Goal: Task Accomplishment & Management: Use online tool/utility

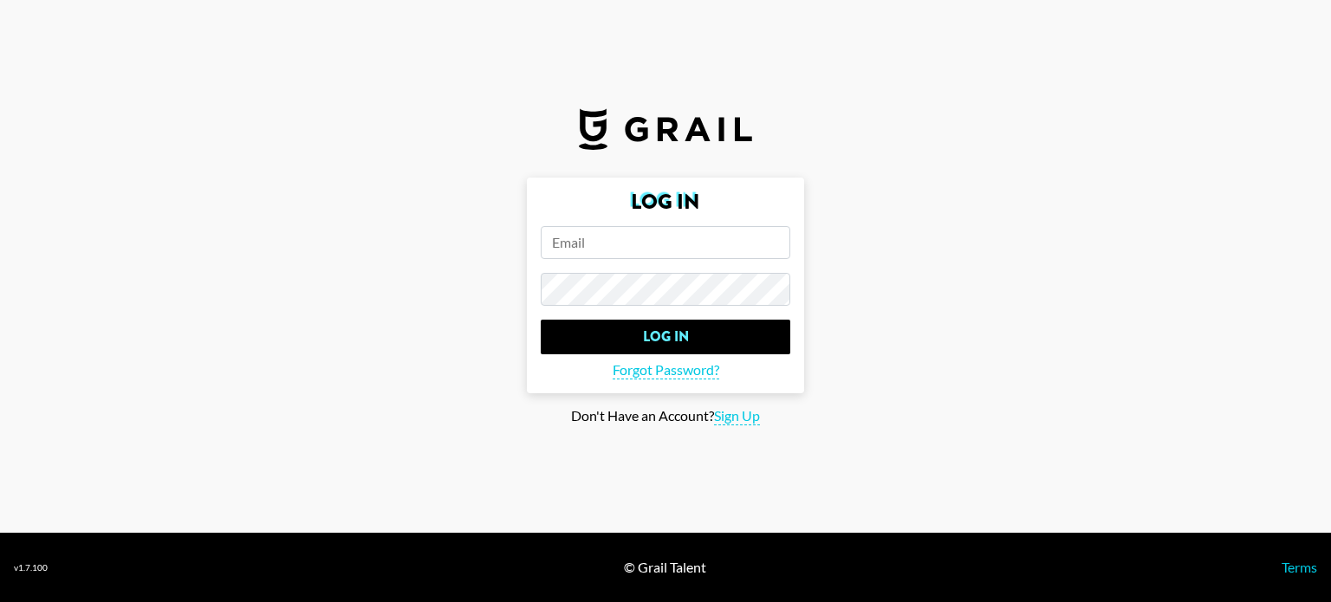
click at [665, 240] on input "email" at bounding box center [666, 242] width 250 height 33
paste input "[EMAIL_ADDRESS][DOMAIN_NAME]"
type input "[EMAIL_ADDRESS][DOMAIN_NAME]"
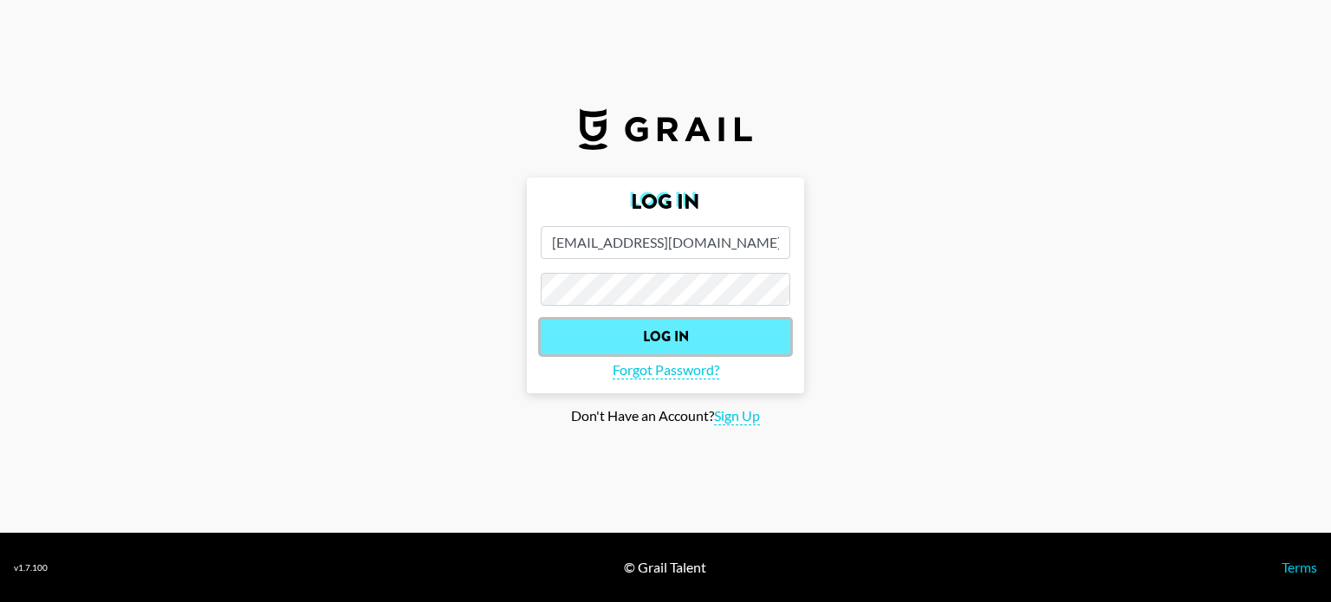
click at [671, 335] on input "Log In" at bounding box center [666, 337] width 250 height 35
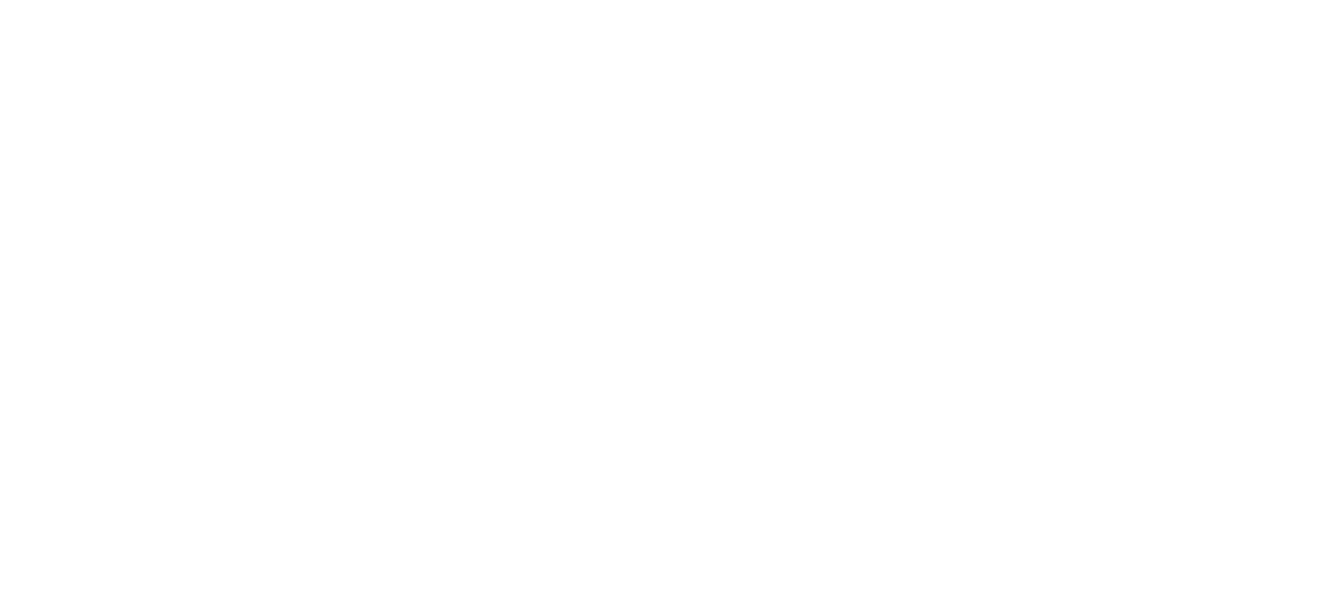
select select "Song"
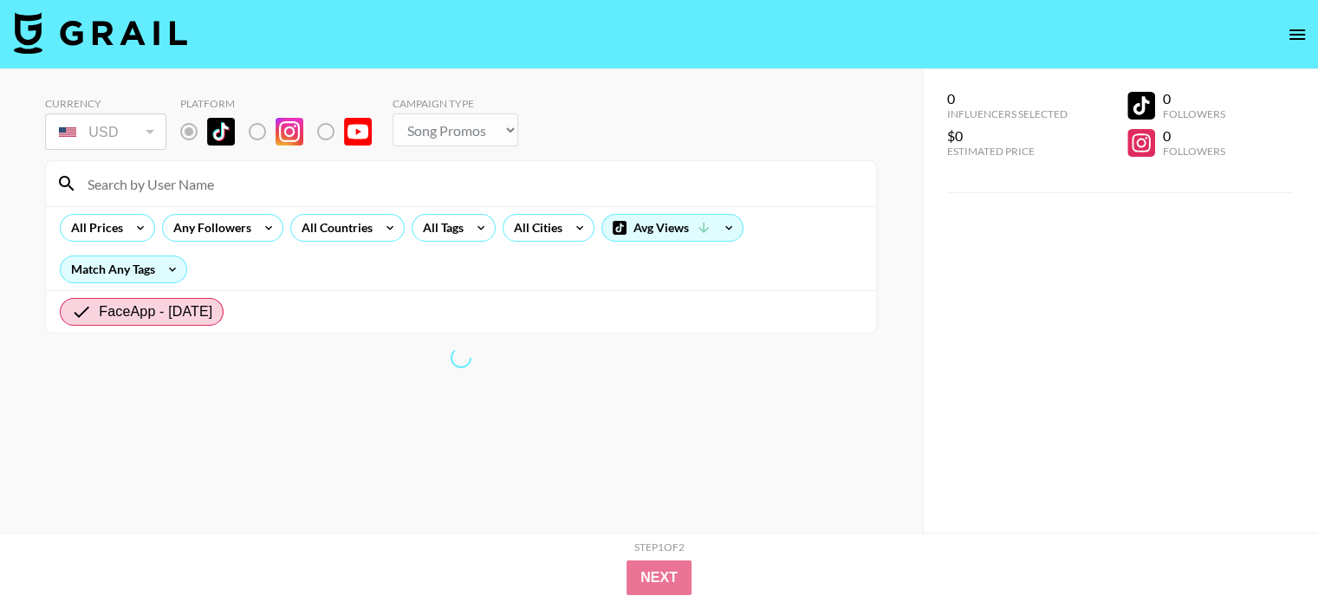
radio input "true"
select select "Brand"
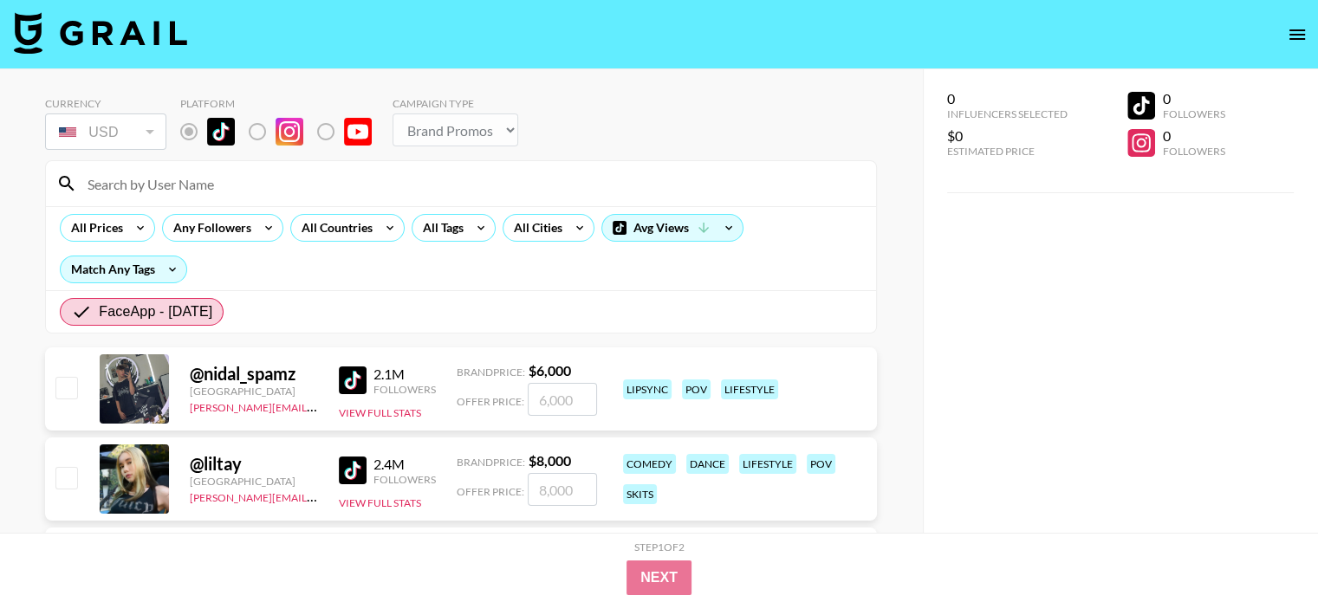
scroll to position [173, 0]
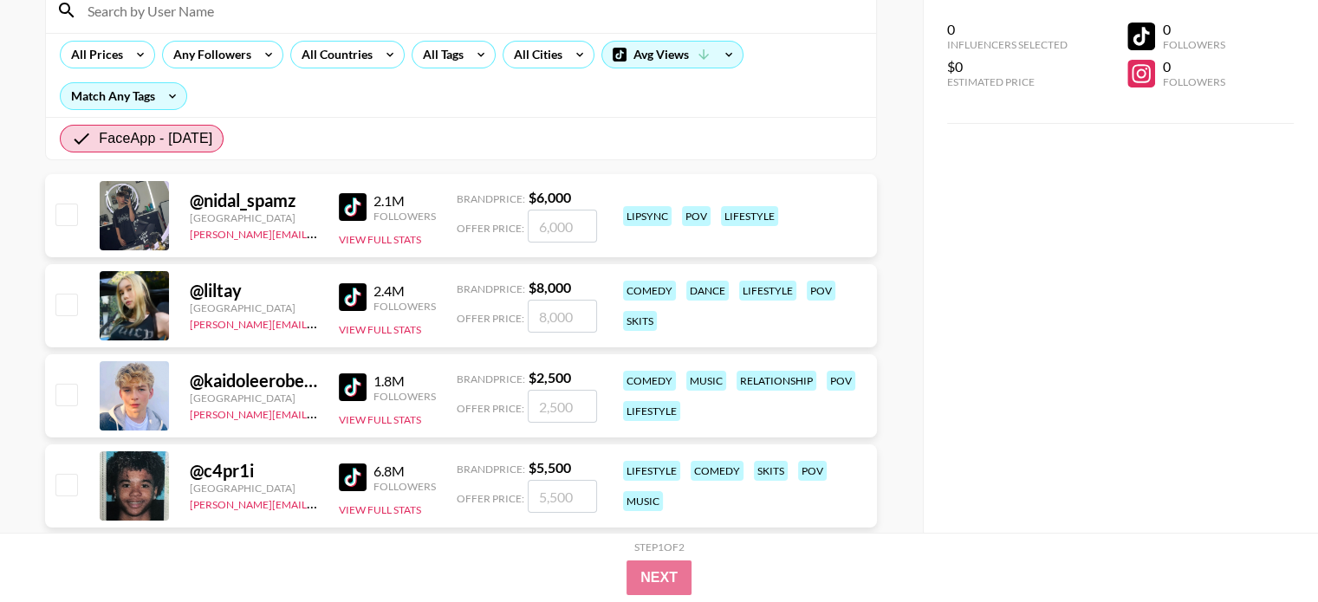
click at [224, 287] on div "@ liltay" at bounding box center [254, 291] width 128 height 22
click at [411, 325] on button "View Full Stats" at bounding box center [380, 329] width 82 height 13
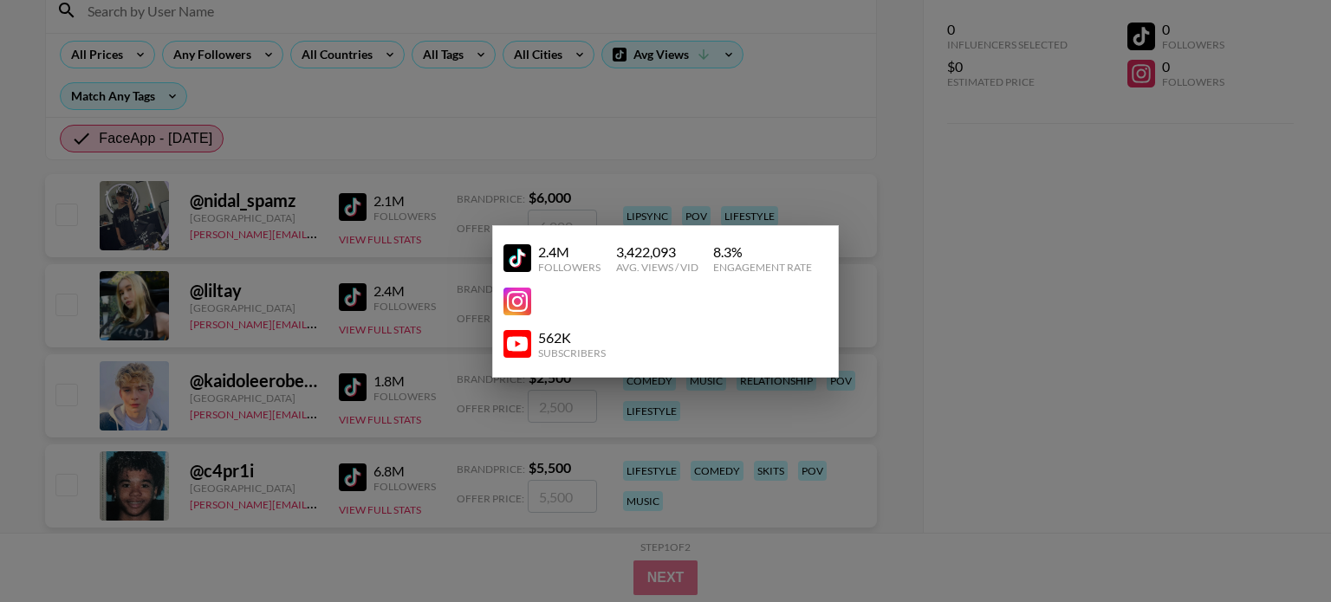
click at [516, 294] on img at bounding box center [517, 302] width 28 height 28
click at [1095, 280] on div at bounding box center [665, 301] width 1331 height 602
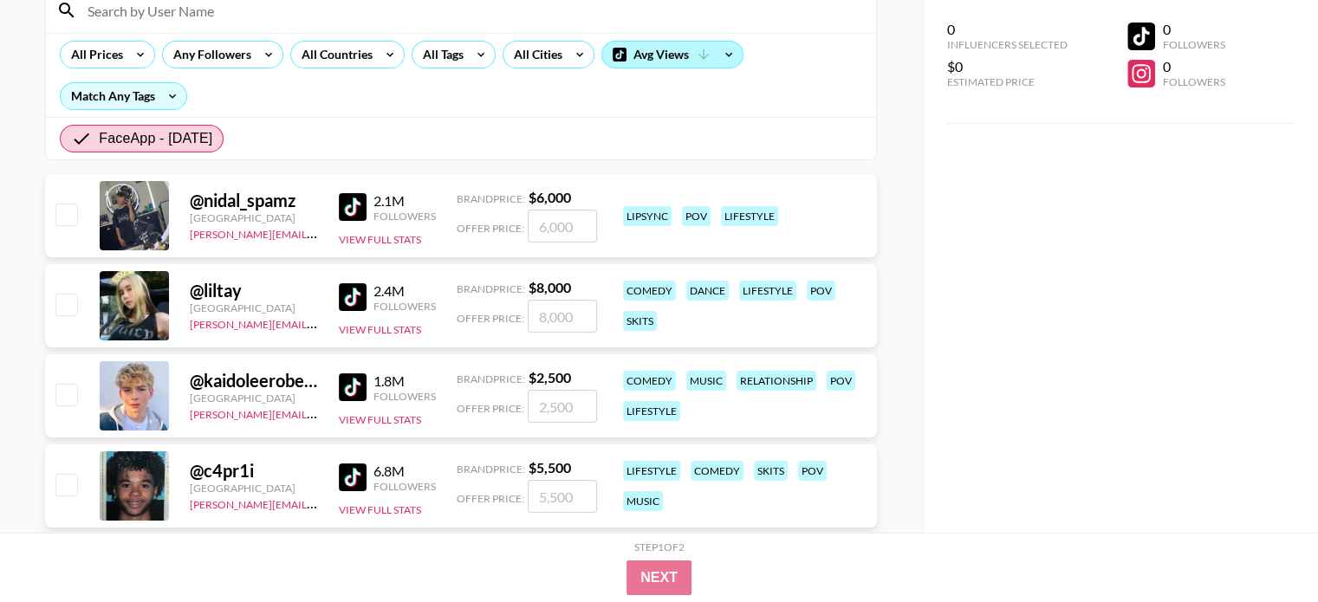
click at [682, 53] on div "Avg Views" at bounding box center [672, 55] width 140 height 26
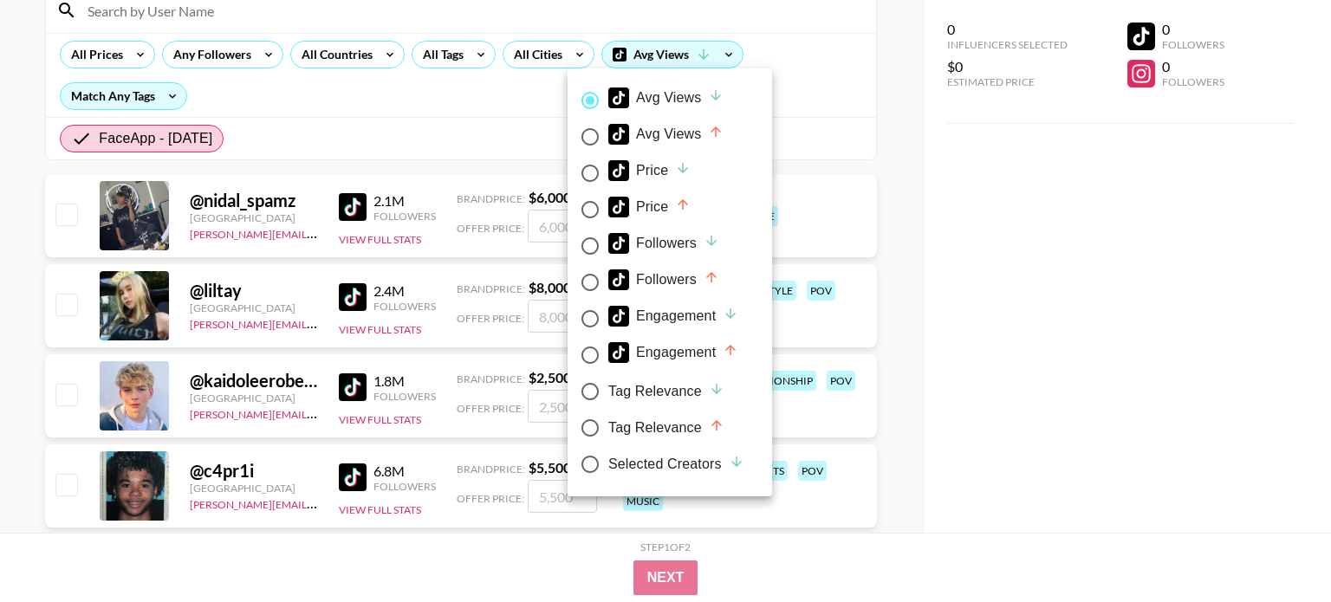
click at [1047, 356] on div at bounding box center [665, 301] width 1331 height 602
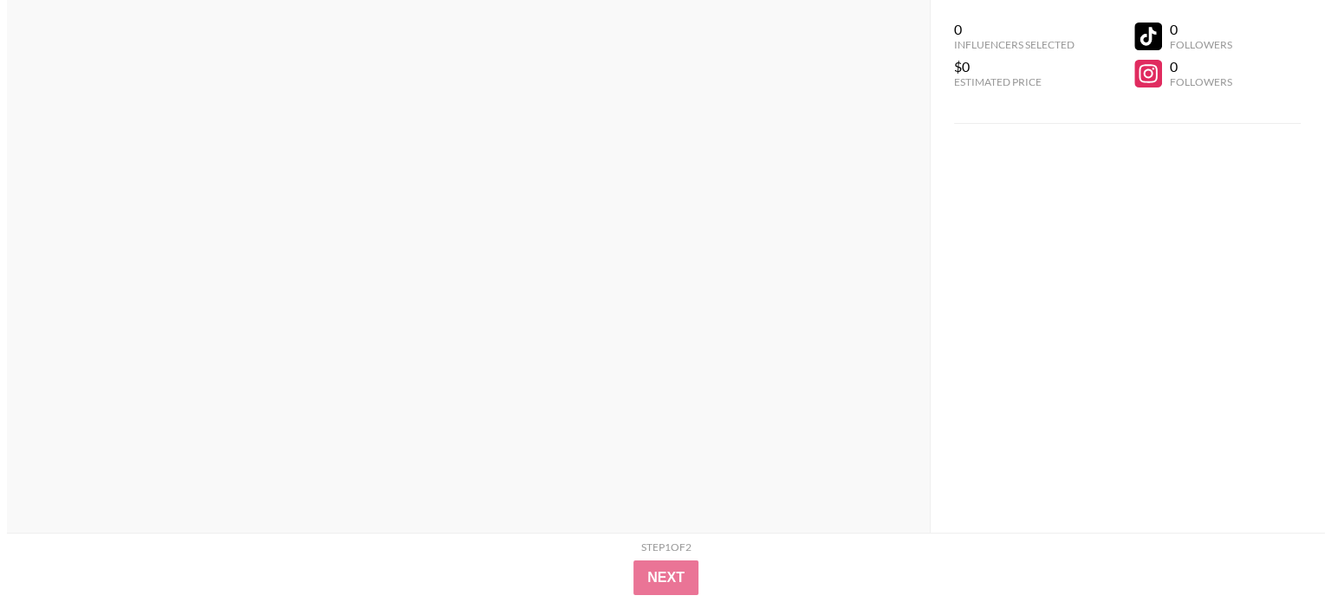
scroll to position [0, 0]
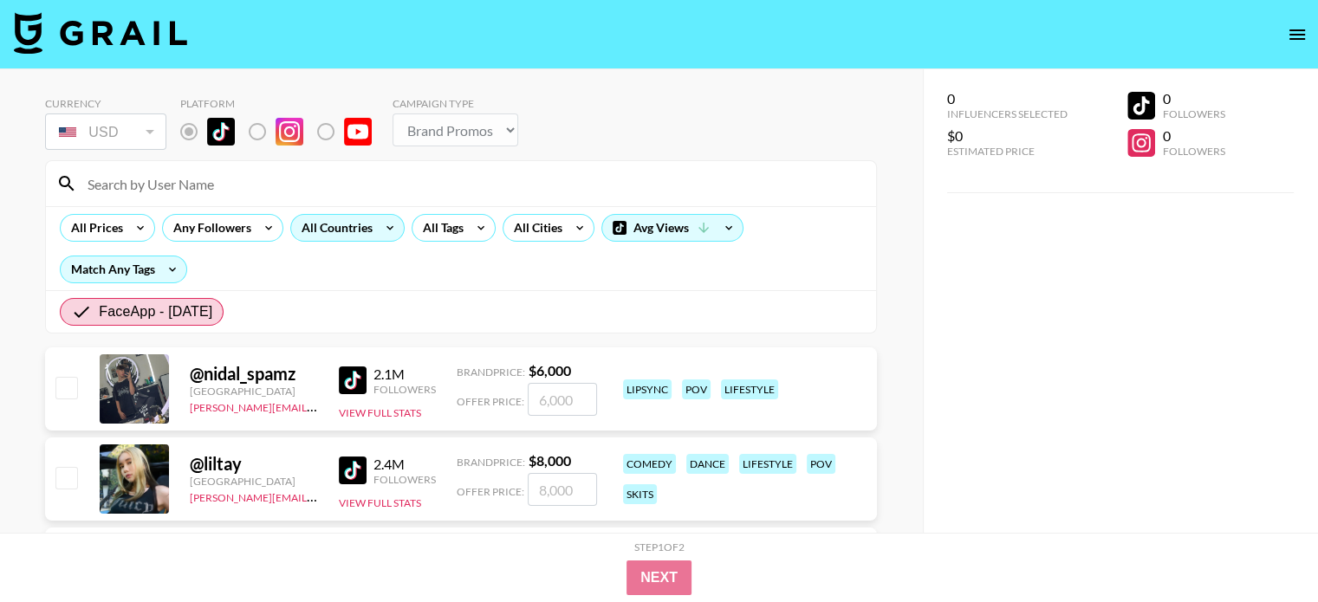
click at [378, 230] on icon at bounding box center [390, 228] width 28 height 26
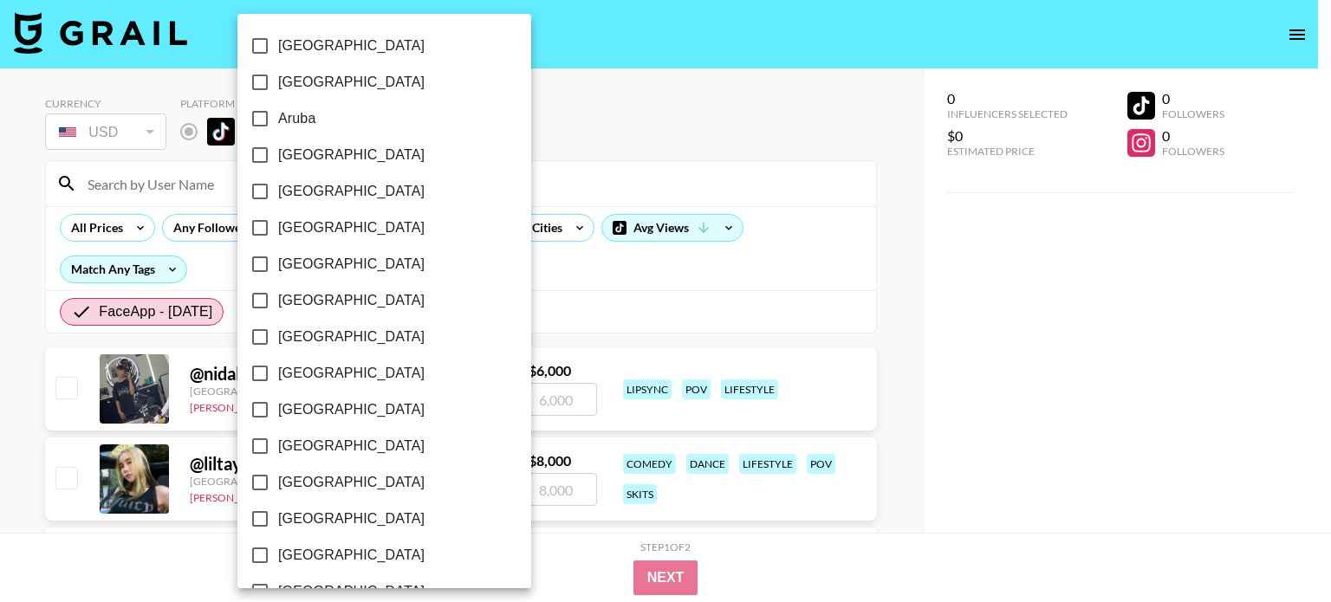
click at [323, 88] on span "[GEOGRAPHIC_DATA]" at bounding box center [351, 82] width 146 height 21
click at [278, 88] on input "[GEOGRAPHIC_DATA]" at bounding box center [260, 82] width 36 height 36
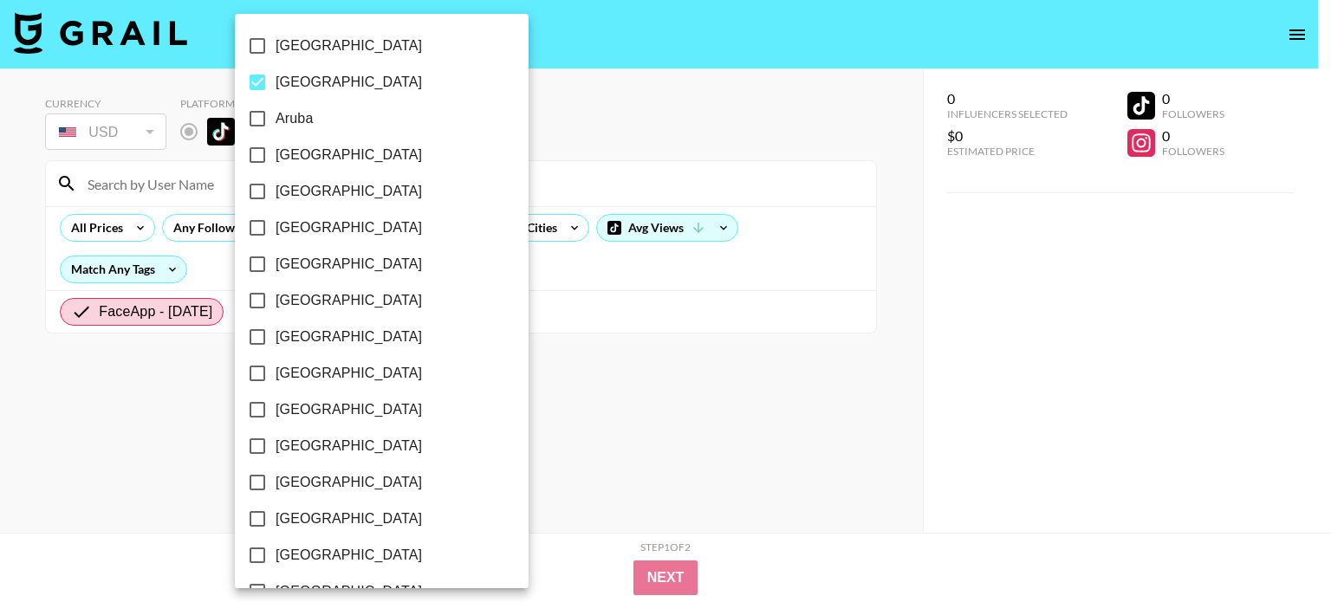
click at [284, 84] on span "[GEOGRAPHIC_DATA]" at bounding box center [348, 82] width 146 height 21
click at [275, 84] on input "[GEOGRAPHIC_DATA]" at bounding box center [257, 82] width 36 height 36
checkbox input "false"
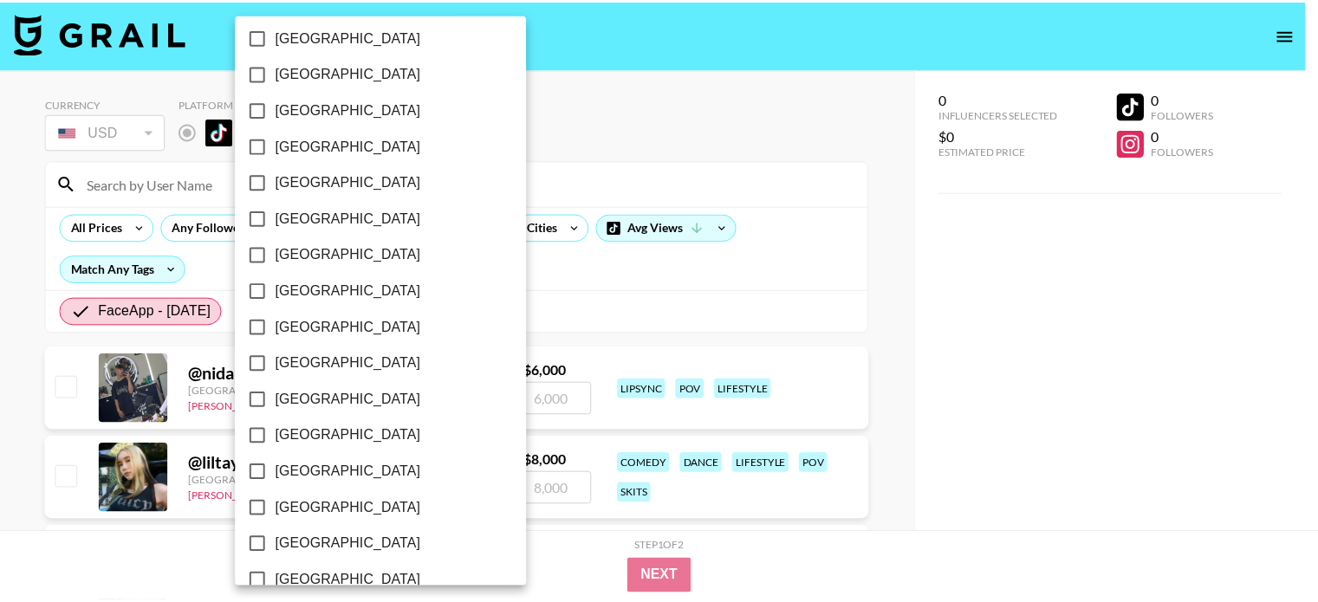
scroll to position [1417, 0]
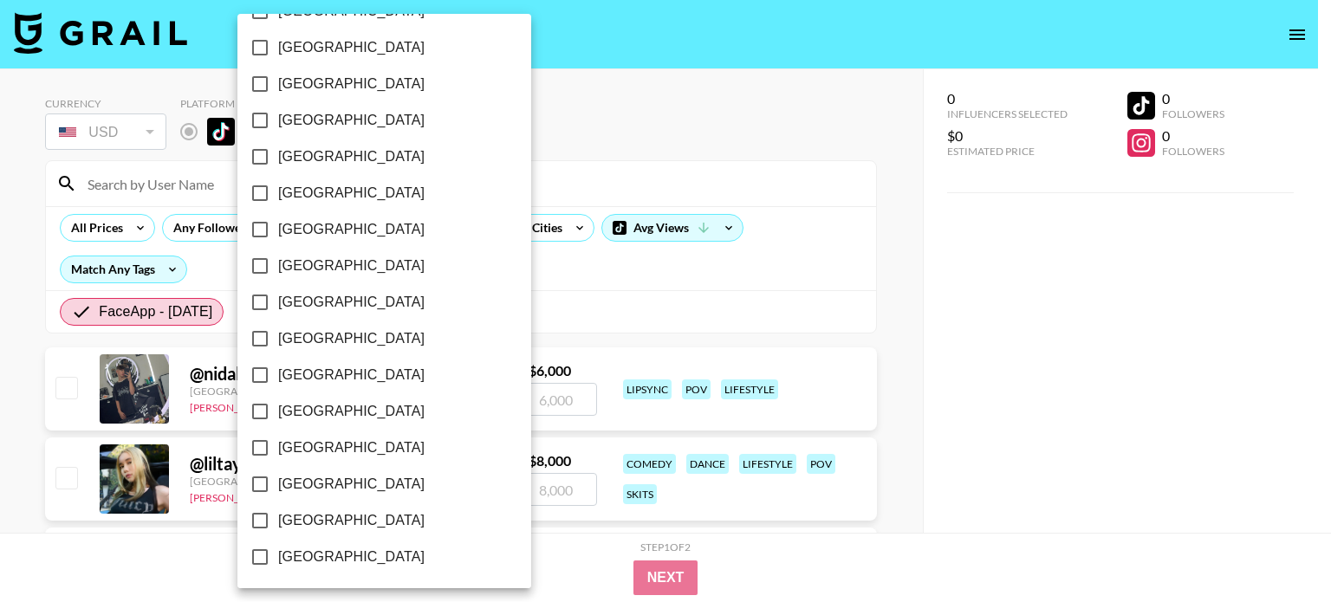
click at [340, 520] on span "[GEOGRAPHIC_DATA]" at bounding box center [351, 520] width 146 height 21
click at [278, 520] on input "[GEOGRAPHIC_DATA]" at bounding box center [260, 520] width 36 height 36
checkbox input "true"
click at [685, 169] on div at bounding box center [665, 301] width 1331 height 602
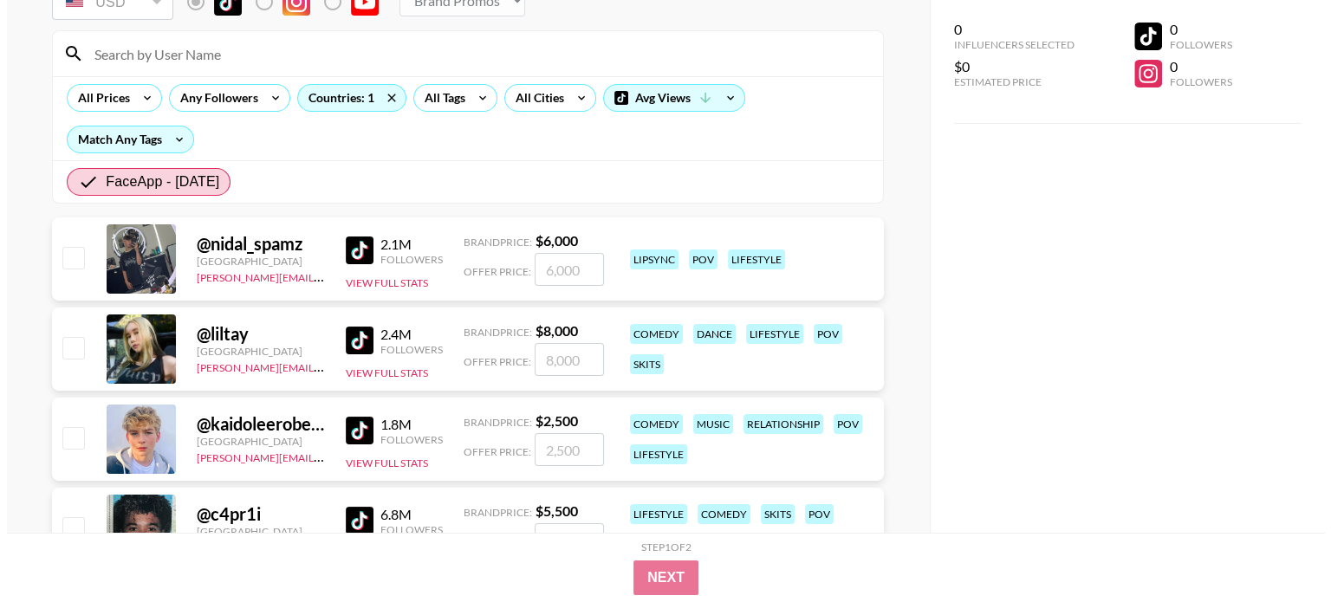
scroll to position [0, 0]
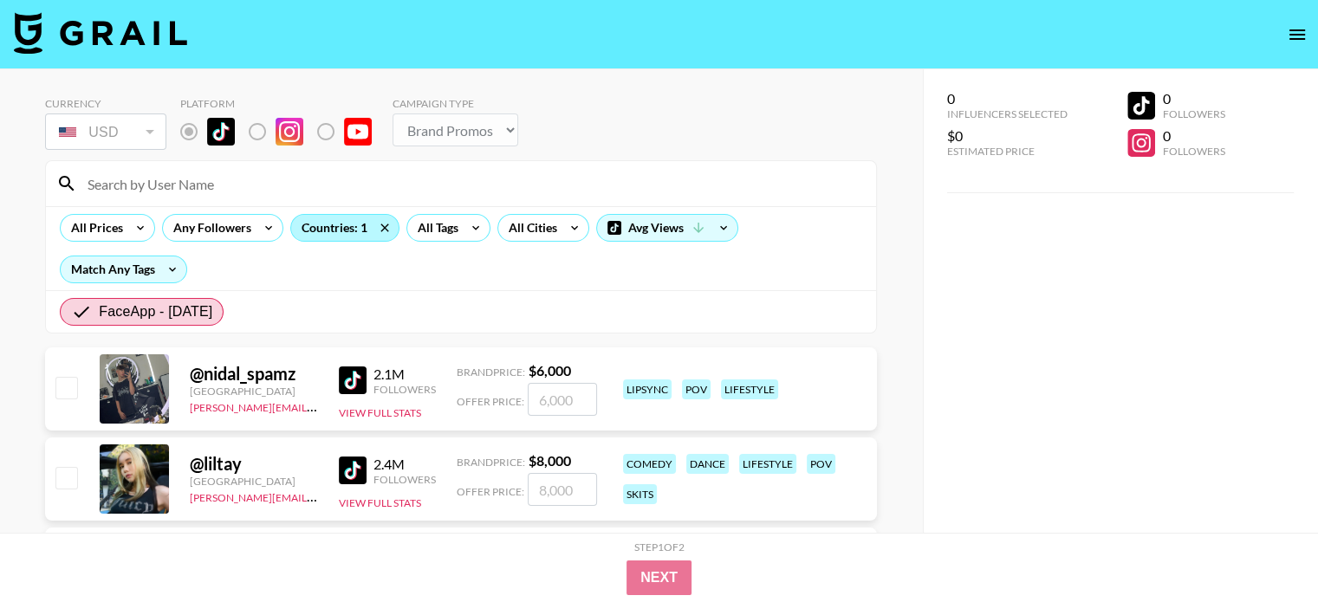
click at [347, 227] on div "Countries: 1" at bounding box center [344, 228] width 107 height 26
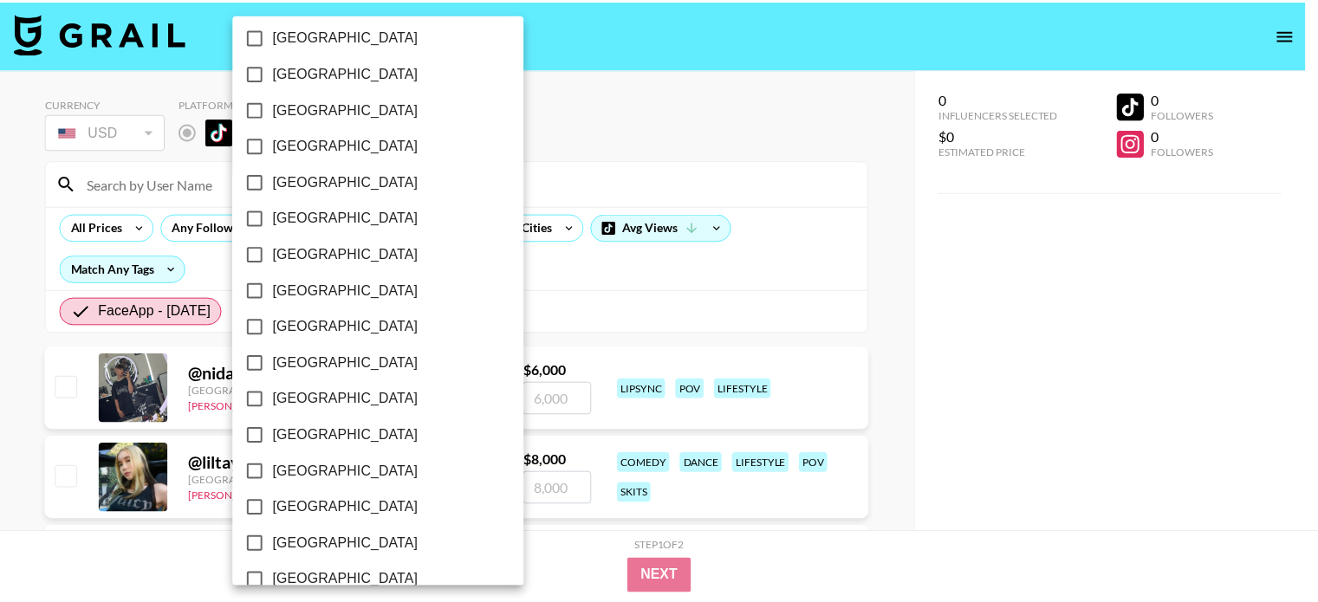
scroll to position [1417, 0]
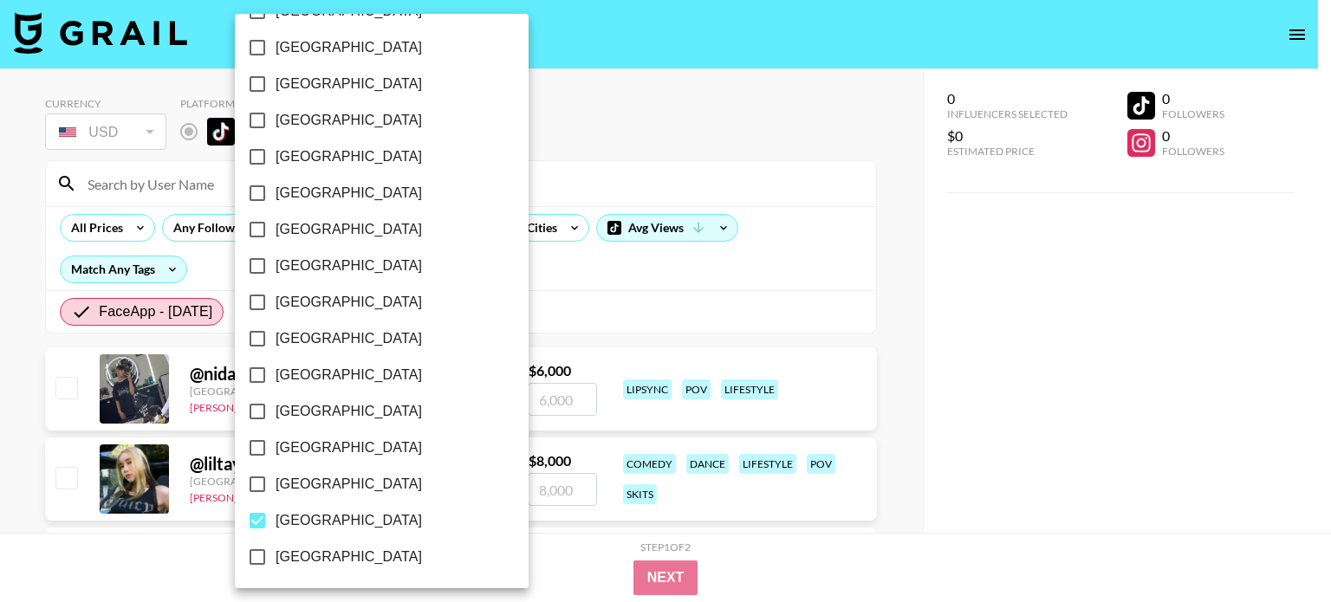
click at [333, 525] on span "[GEOGRAPHIC_DATA]" at bounding box center [348, 520] width 146 height 21
click at [275, 525] on input "[GEOGRAPHIC_DATA]" at bounding box center [257, 520] width 36 height 36
checkbox input "false"
click at [336, 490] on span "[GEOGRAPHIC_DATA]" at bounding box center [351, 484] width 146 height 21
click at [278, 490] on input "[GEOGRAPHIC_DATA]" at bounding box center [260, 484] width 36 height 36
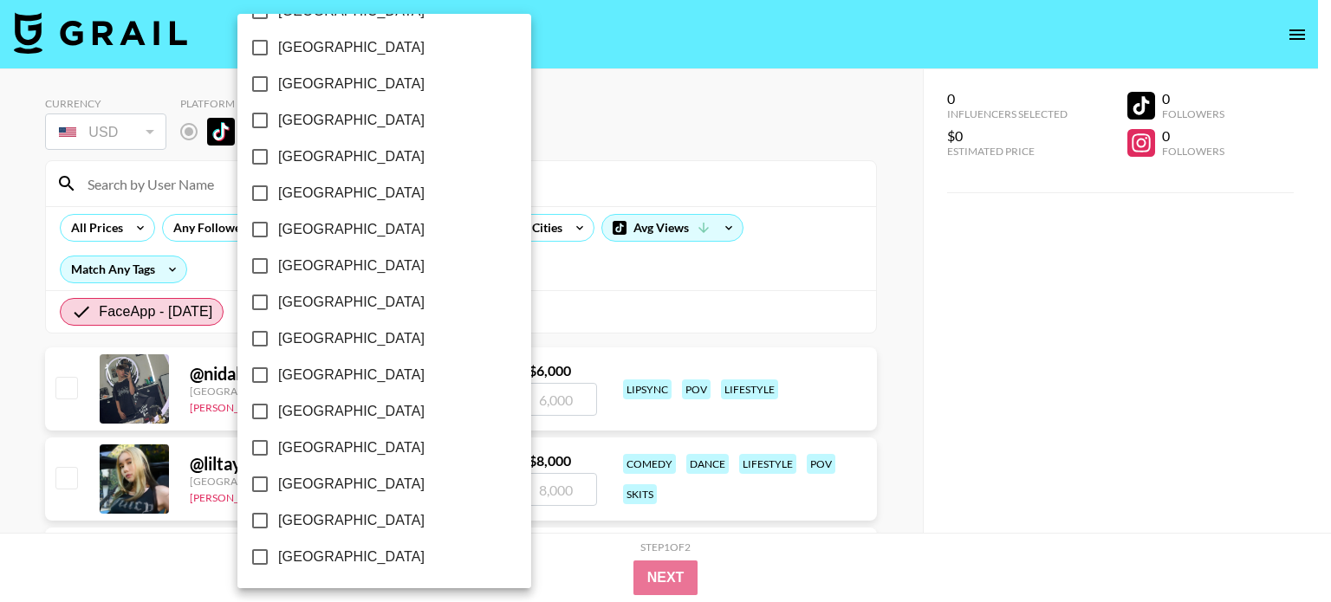
checkbox input "true"
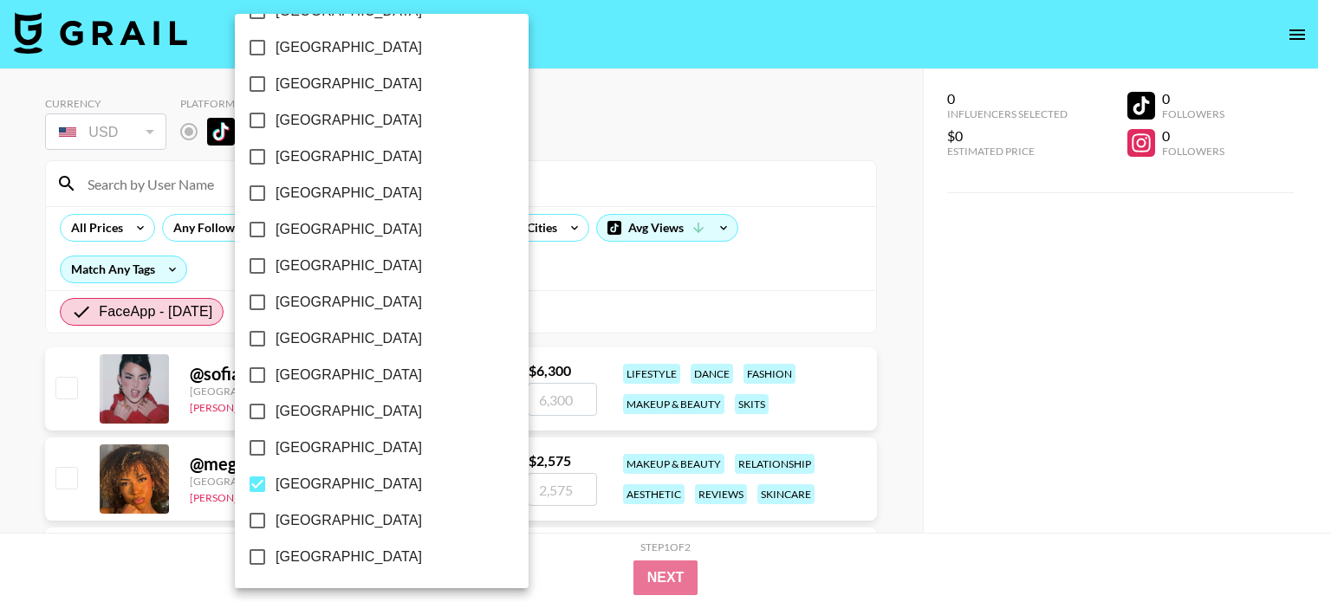
click at [538, 163] on div at bounding box center [665, 301] width 1331 height 602
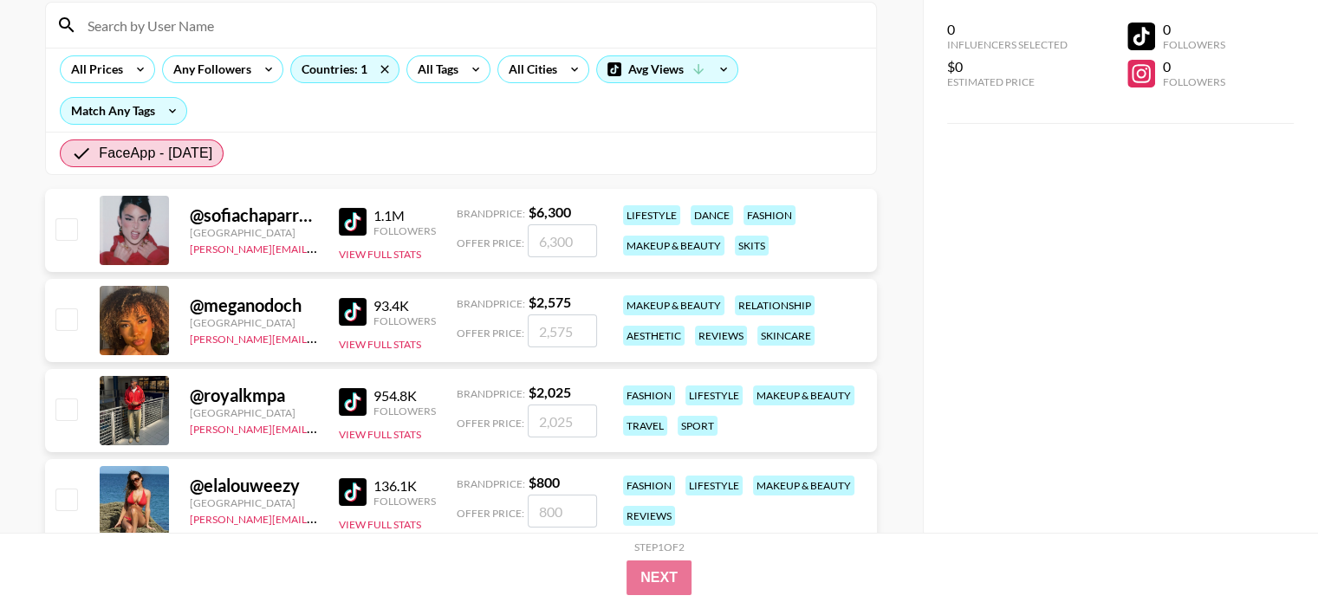
scroll to position [128, 0]
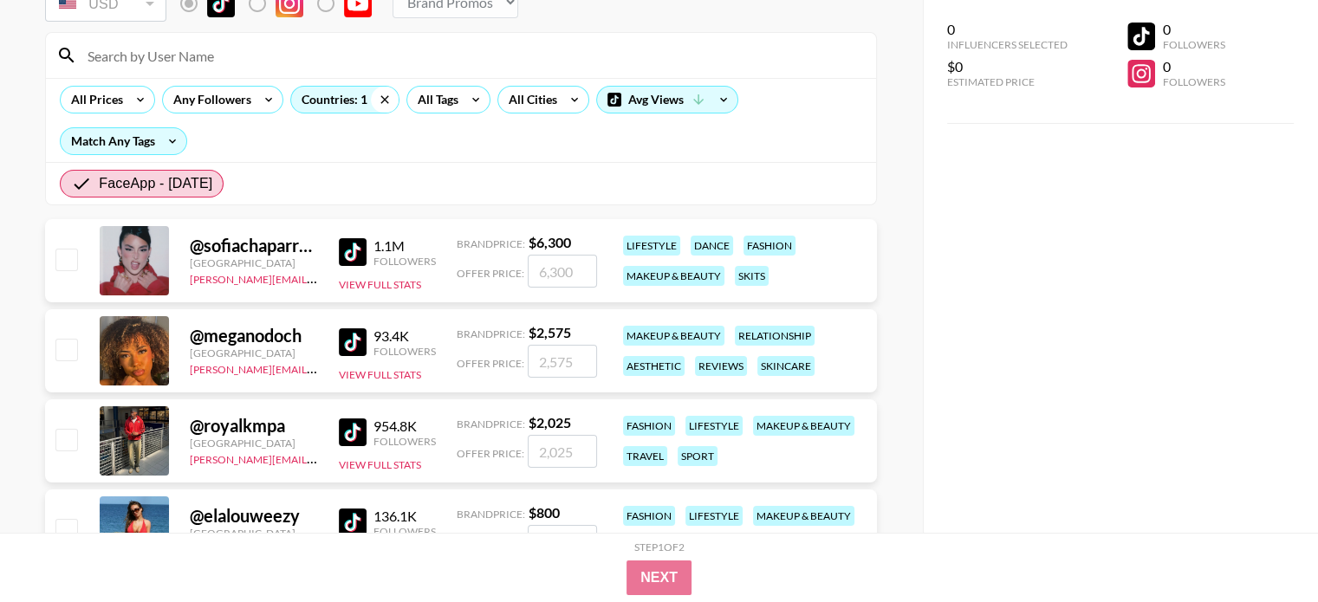
click at [384, 100] on icon at bounding box center [385, 99] width 8 height 8
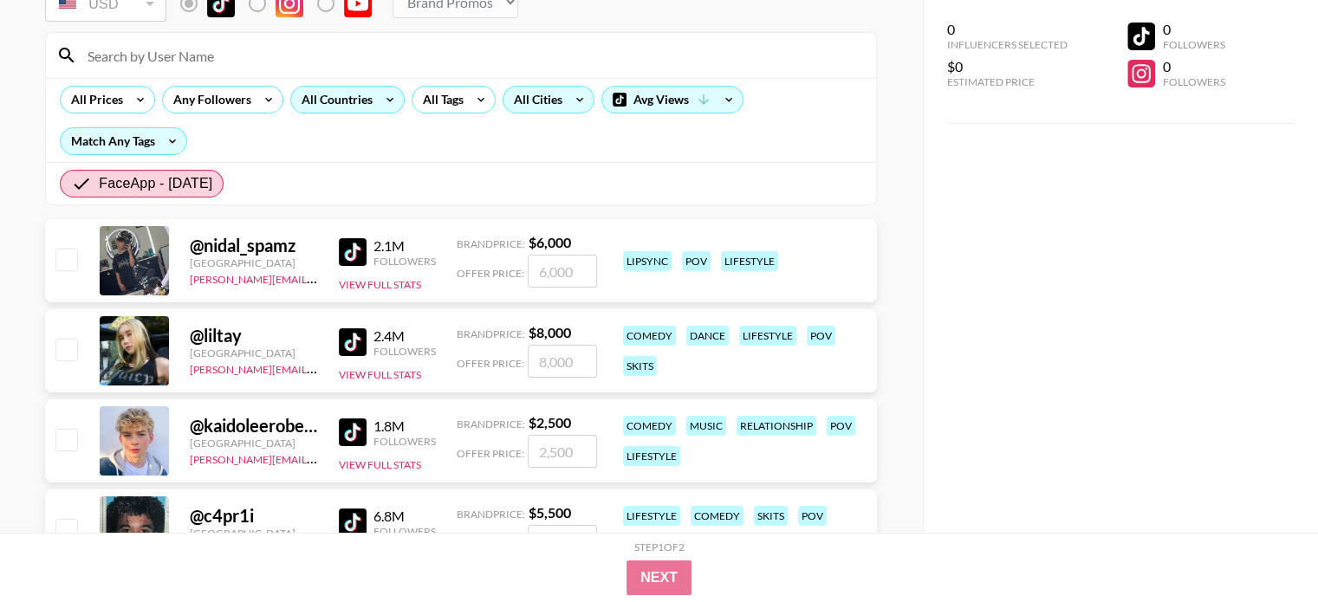
click at [574, 100] on icon at bounding box center [580, 100] width 28 height 26
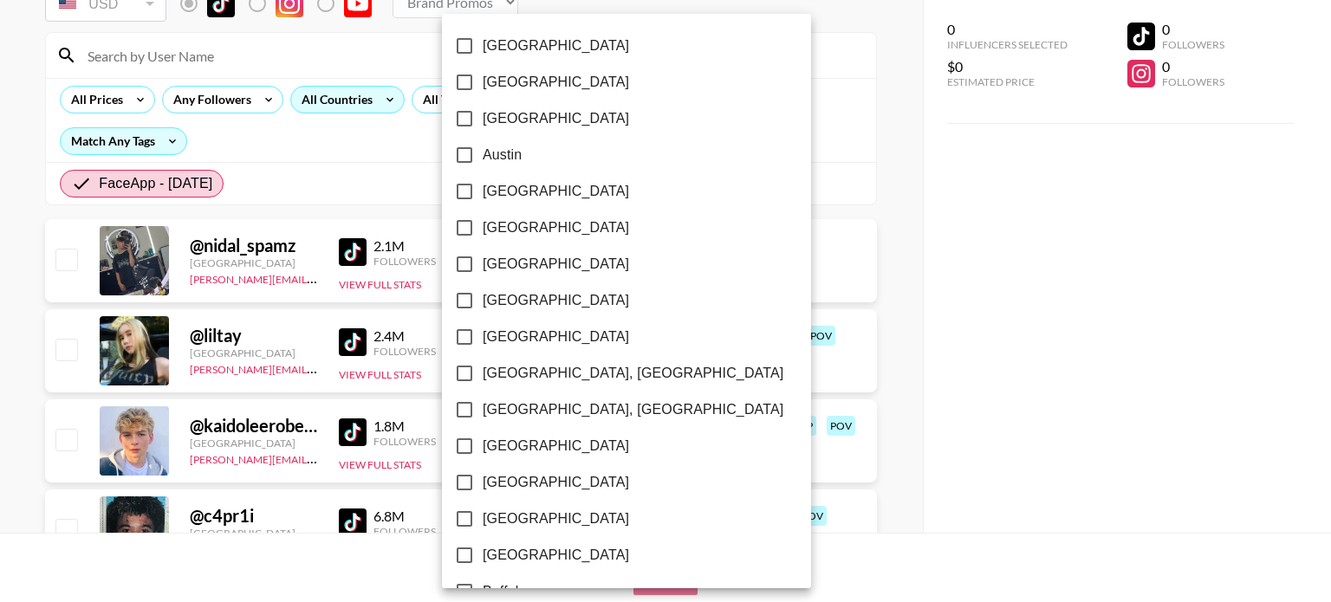
click at [866, 131] on div at bounding box center [665, 301] width 1331 height 602
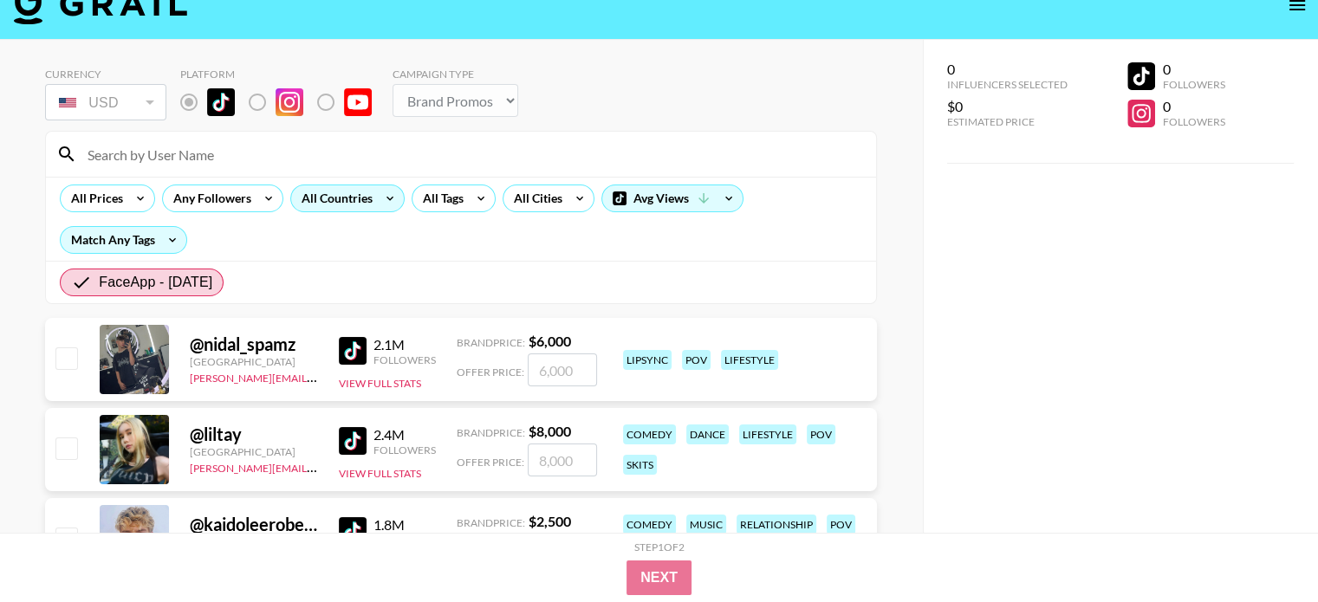
scroll to position [0, 0]
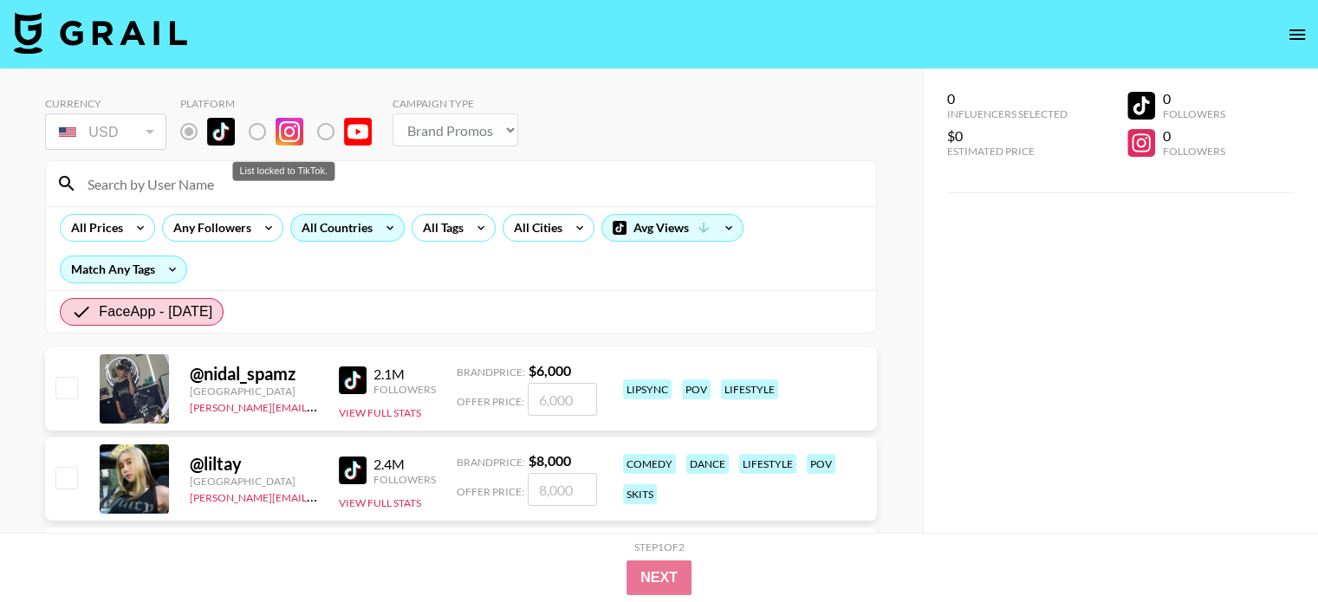
click at [262, 131] on label "List locked to TikTok." at bounding box center [271, 131] width 64 height 36
click at [257, 131] on label "List locked to TikTok." at bounding box center [271, 131] width 64 height 36
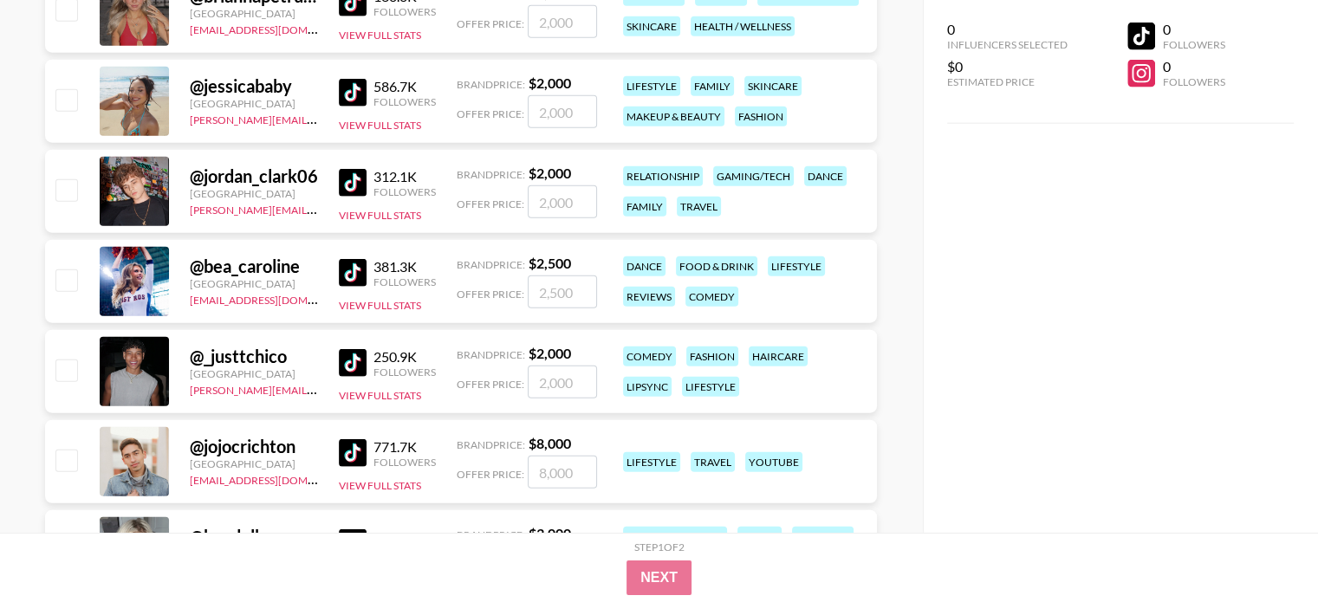
scroll to position [12491, 0]
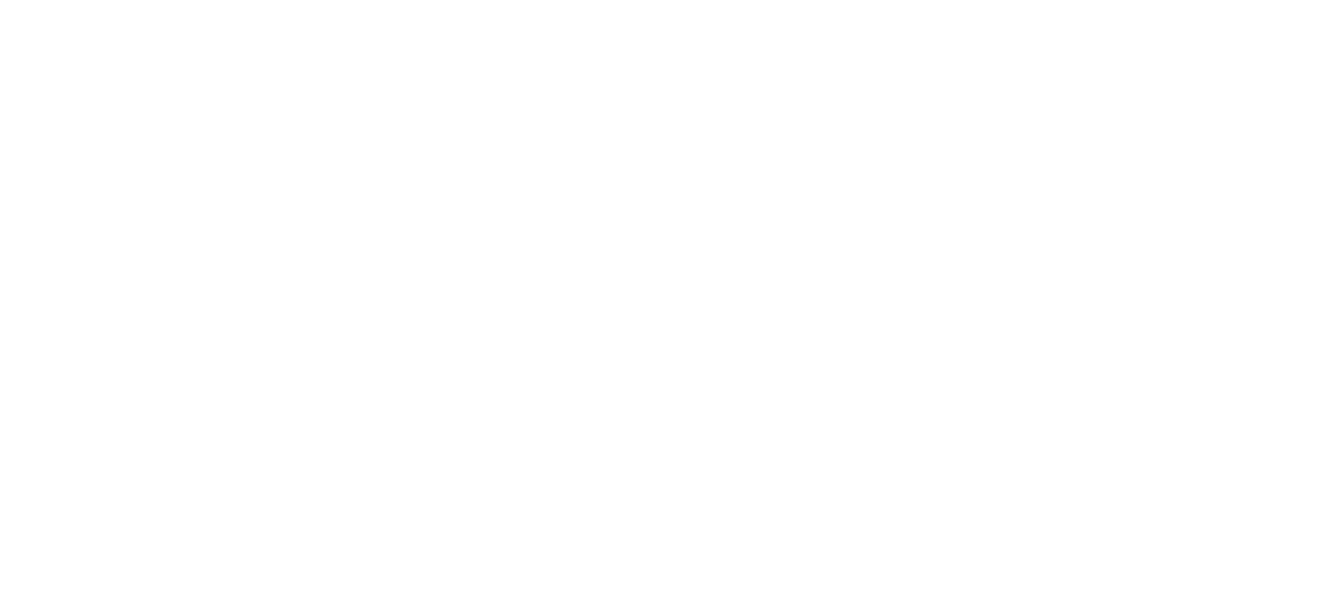
select select "Brand"
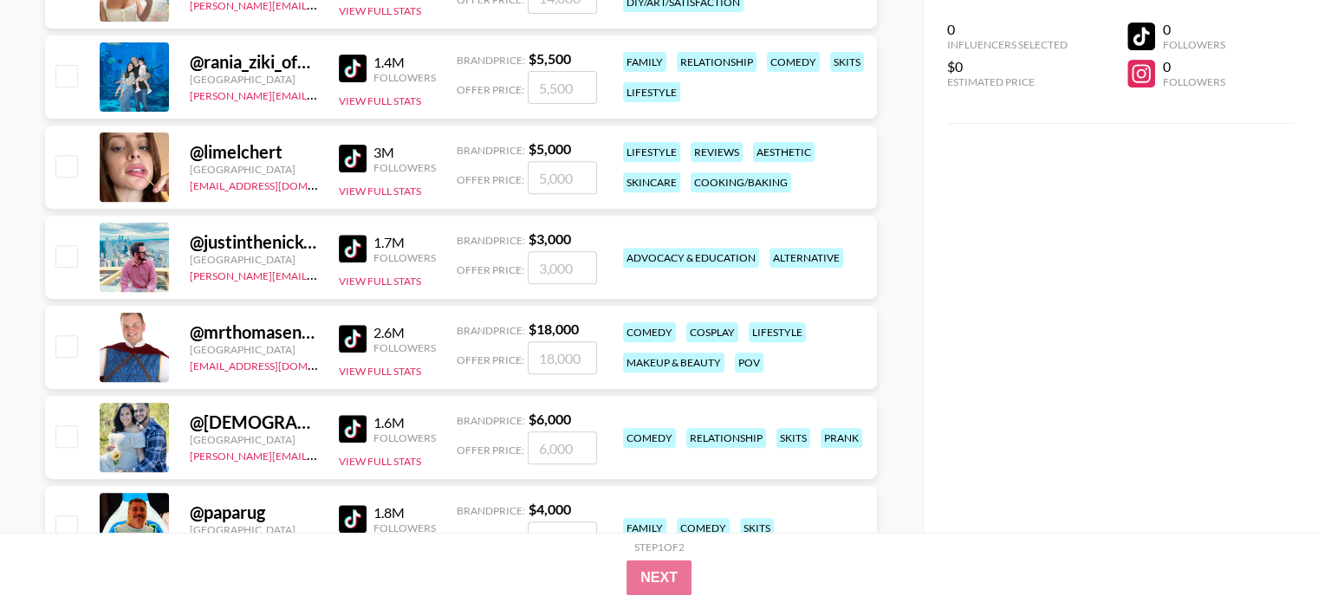
scroll to position [780, 0]
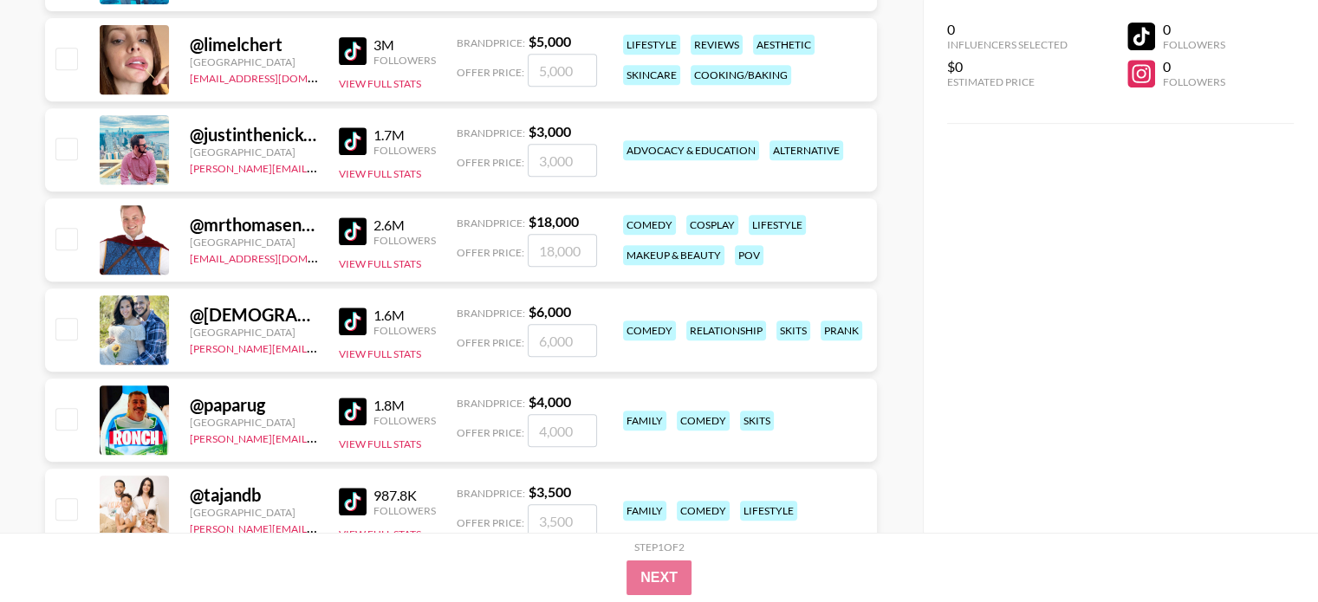
click at [251, 226] on div "@ mrthomasenglish" at bounding box center [254, 225] width 128 height 22
click at [1105, 398] on div "0 Influencers Selected $0 Estimated Price 0 Followers 0 Followers" at bounding box center [1120, 266] width 395 height 533
click at [250, 401] on div "@ paparug" at bounding box center [254, 405] width 128 height 22
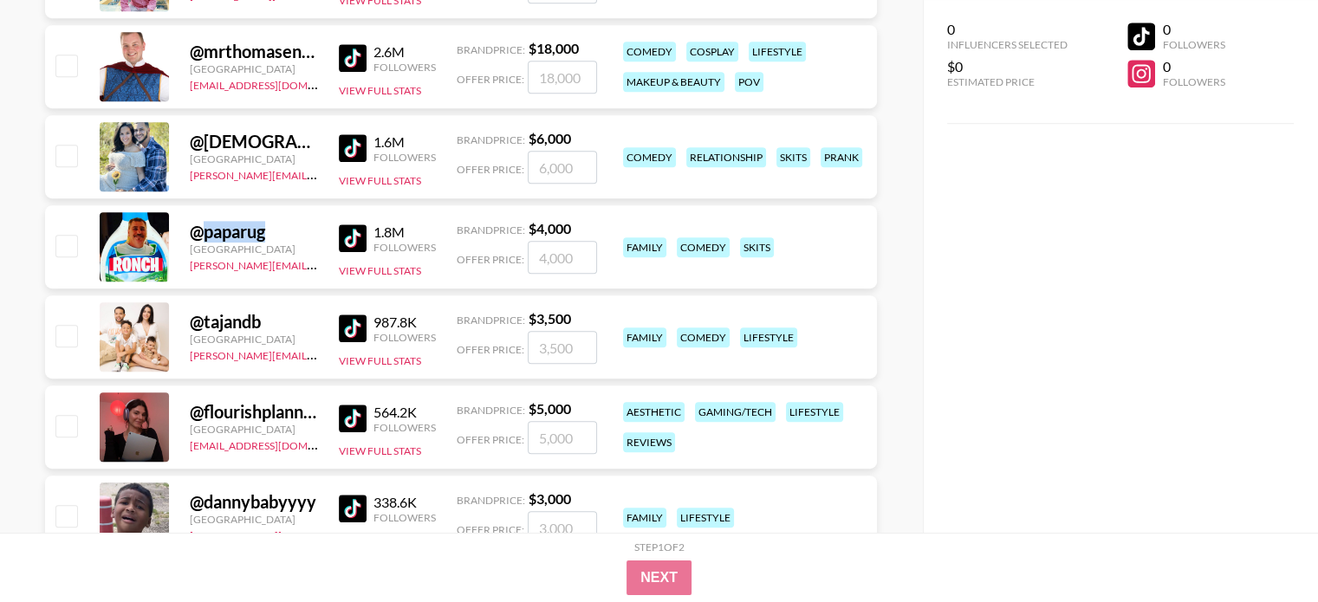
scroll to position [1126, 0]
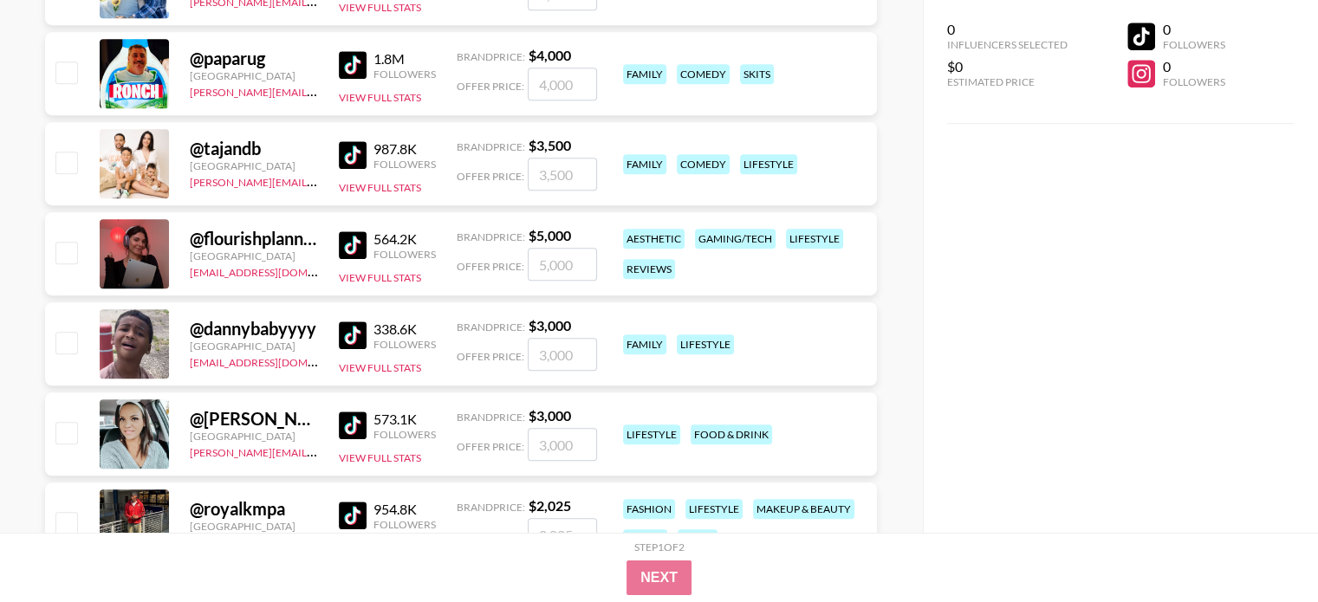
click at [250, 229] on div "@ flourishplanner" at bounding box center [254, 239] width 128 height 22
click at [399, 237] on div "564.2K" at bounding box center [404, 238] width 62 height 17
click at [343, 242] on img at bounding box center [353, 245] width 28 height 28
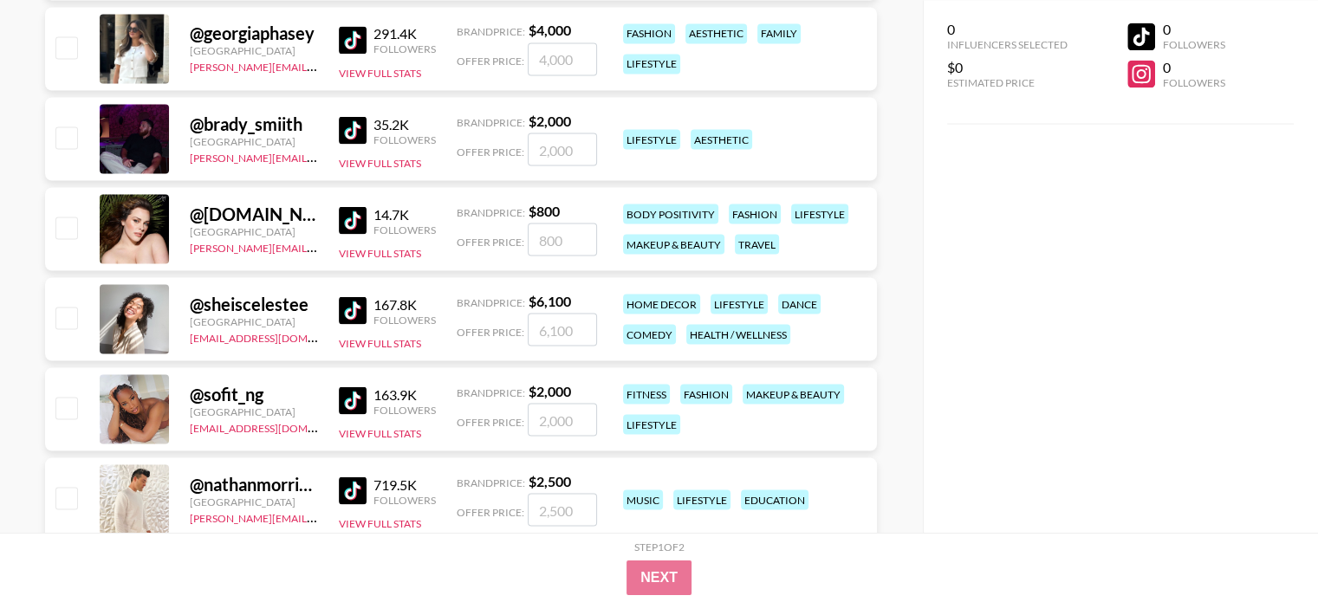
scroll to position [3465, 0]
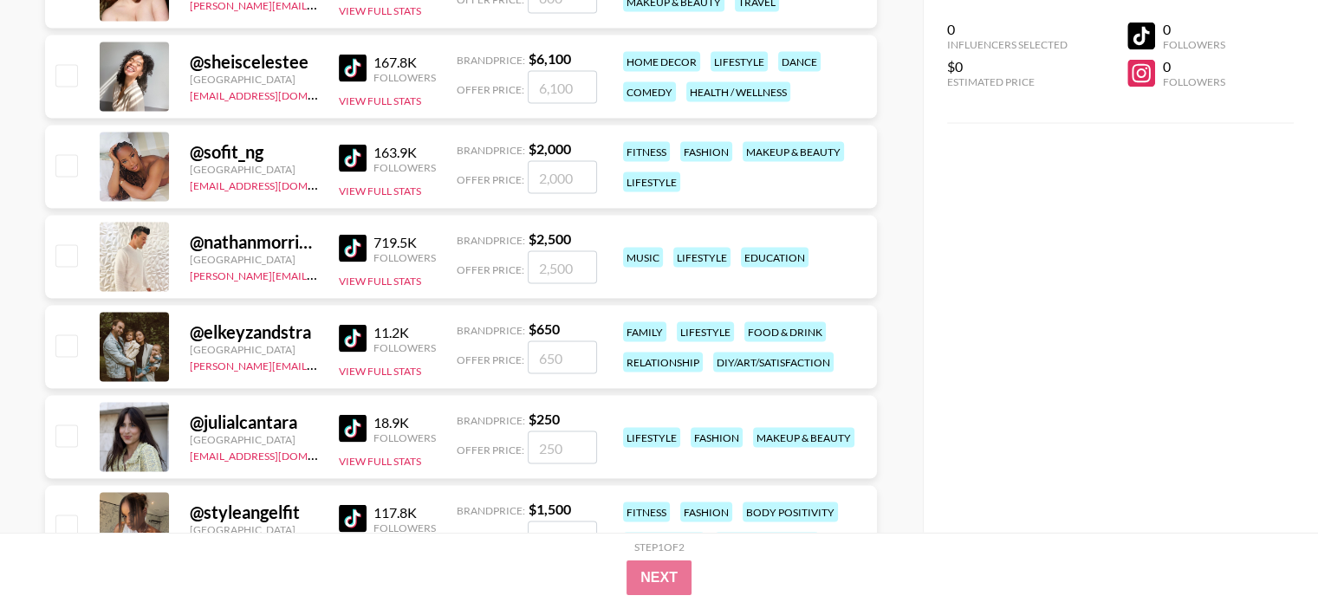
click at [269, 425] on div "@ julialcantara" at bounding box center [254, 423] width 128 height 22
click at [269, 423] on div "@ julialcantara" at bounding box center [254, 423] width 128 height 22
click at [353, 427] on img at bounding box center [353, 429] width 28 height 28
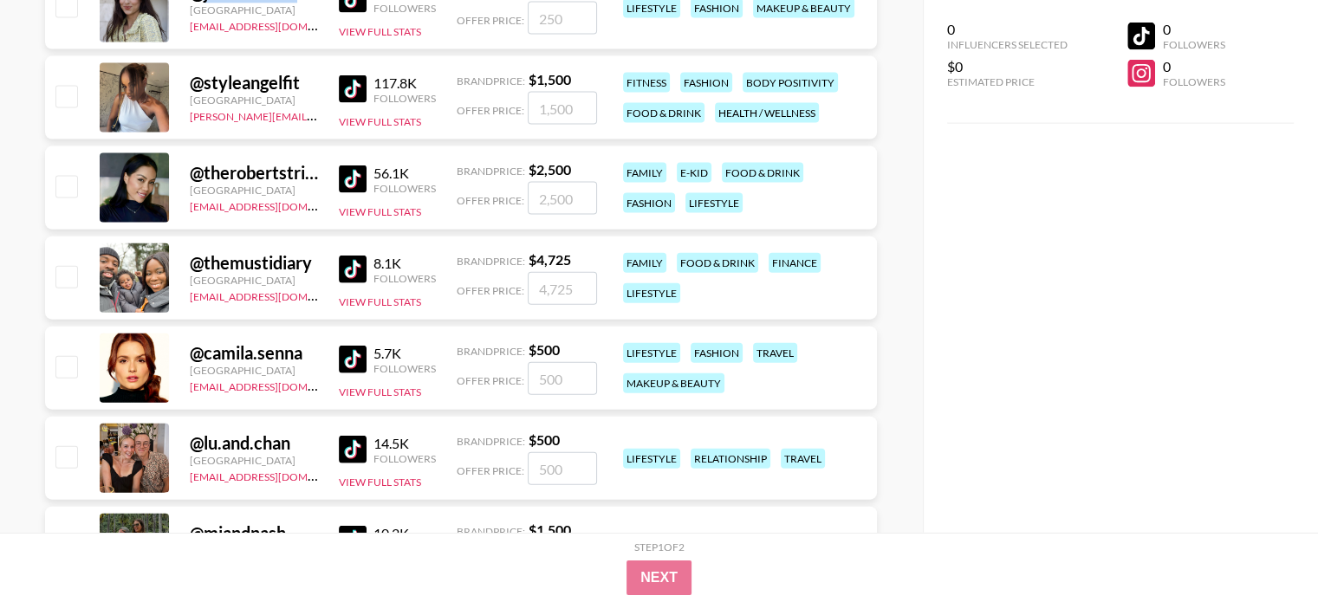
scroll to position [3898, 0]
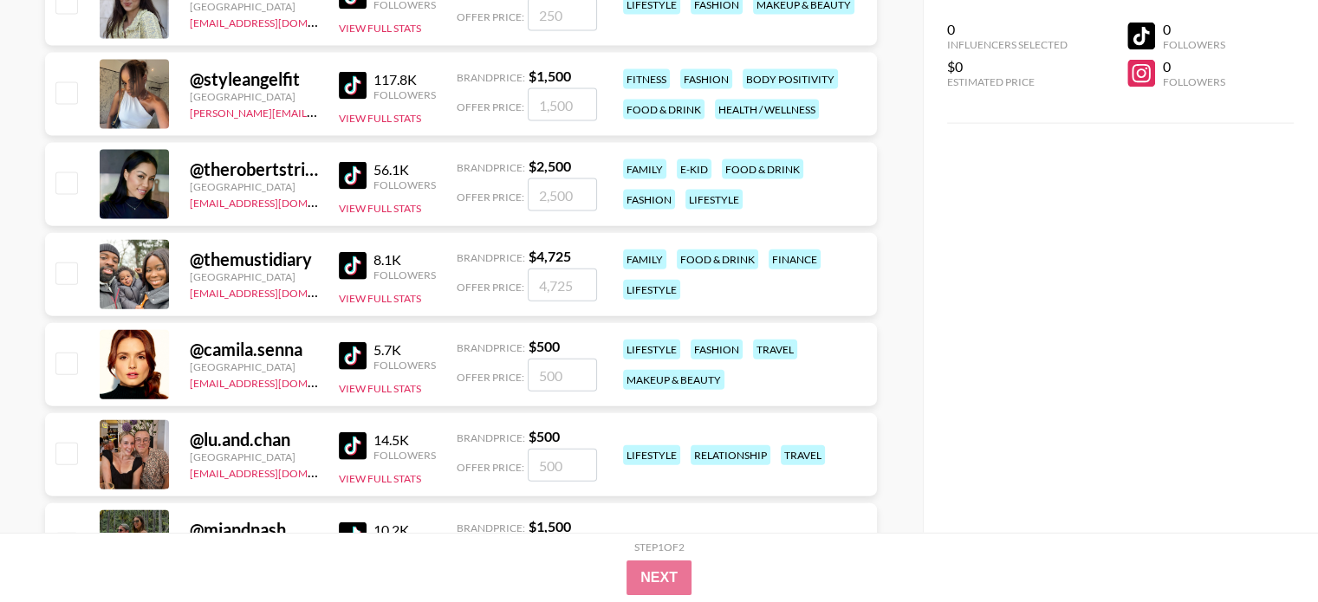
click at [336, 352] on div "@ camila.senna United States thais@grail-talent.com 5.7K Followers View Full St…" at bounding box center [461, 364] width 832 height 83
click at [353, 360] on img at bounding box center [353, 356] width 28 height 28
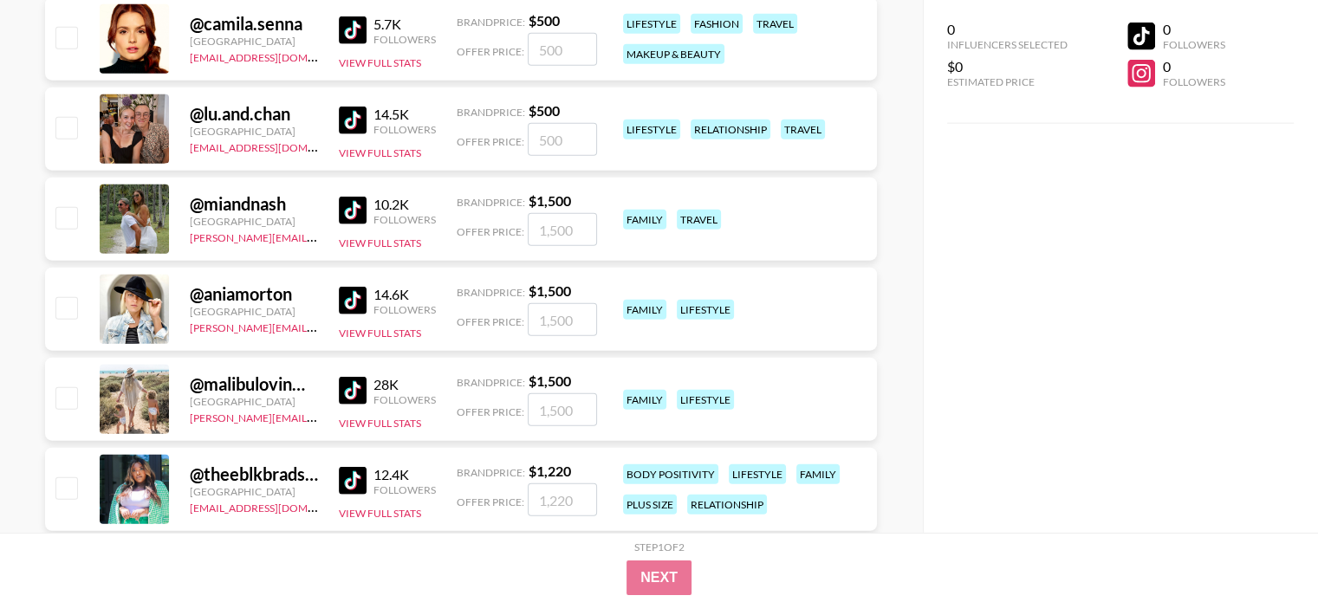
scroll to position [4245, 0]
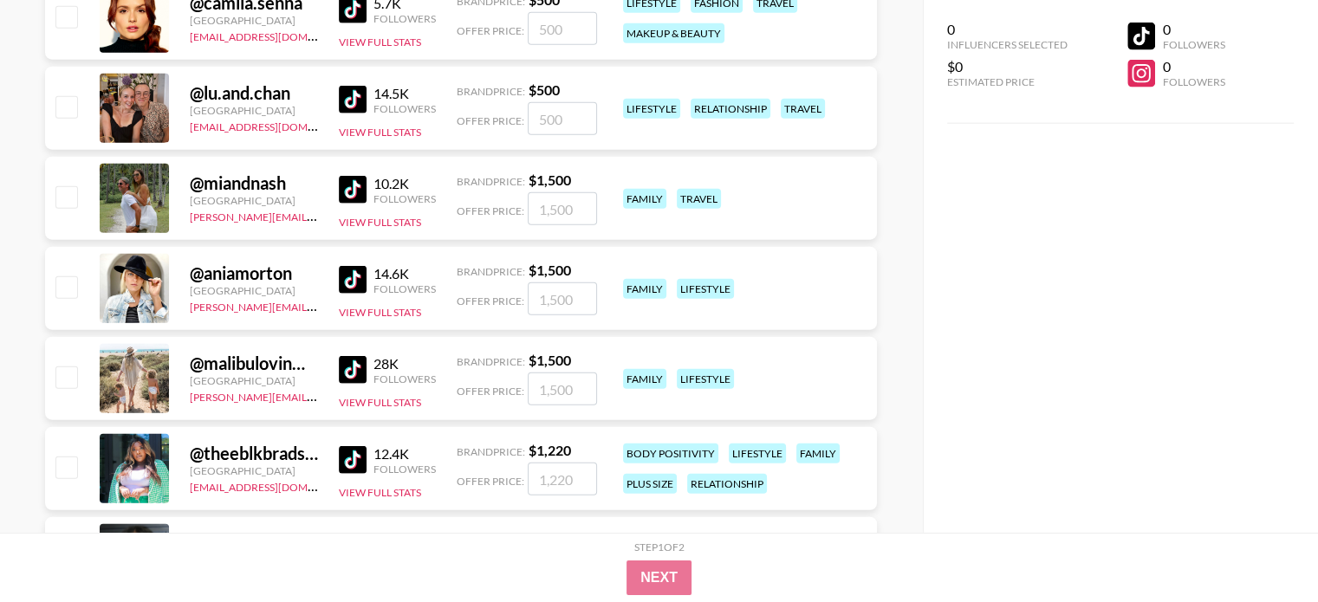
click at [360, 278] on img at bounding box center [353, 280] width 28 height 28
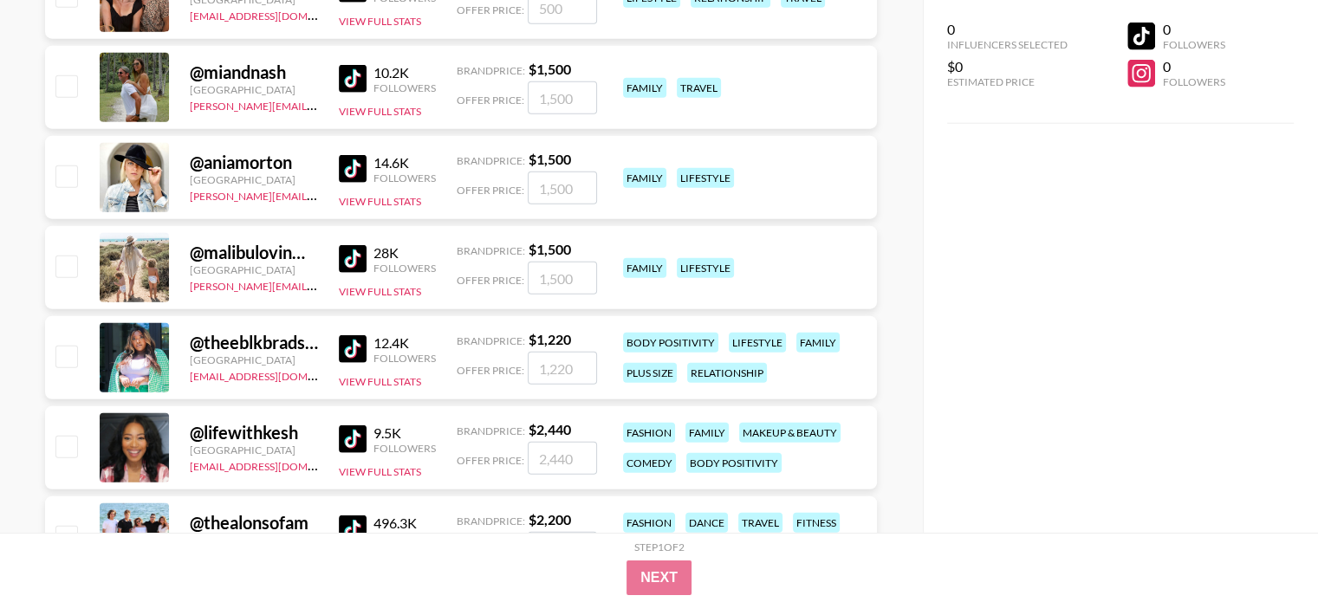
scroll to position [4449, 0]
